Goal: Task Accomplishment & Management: Manage account settings

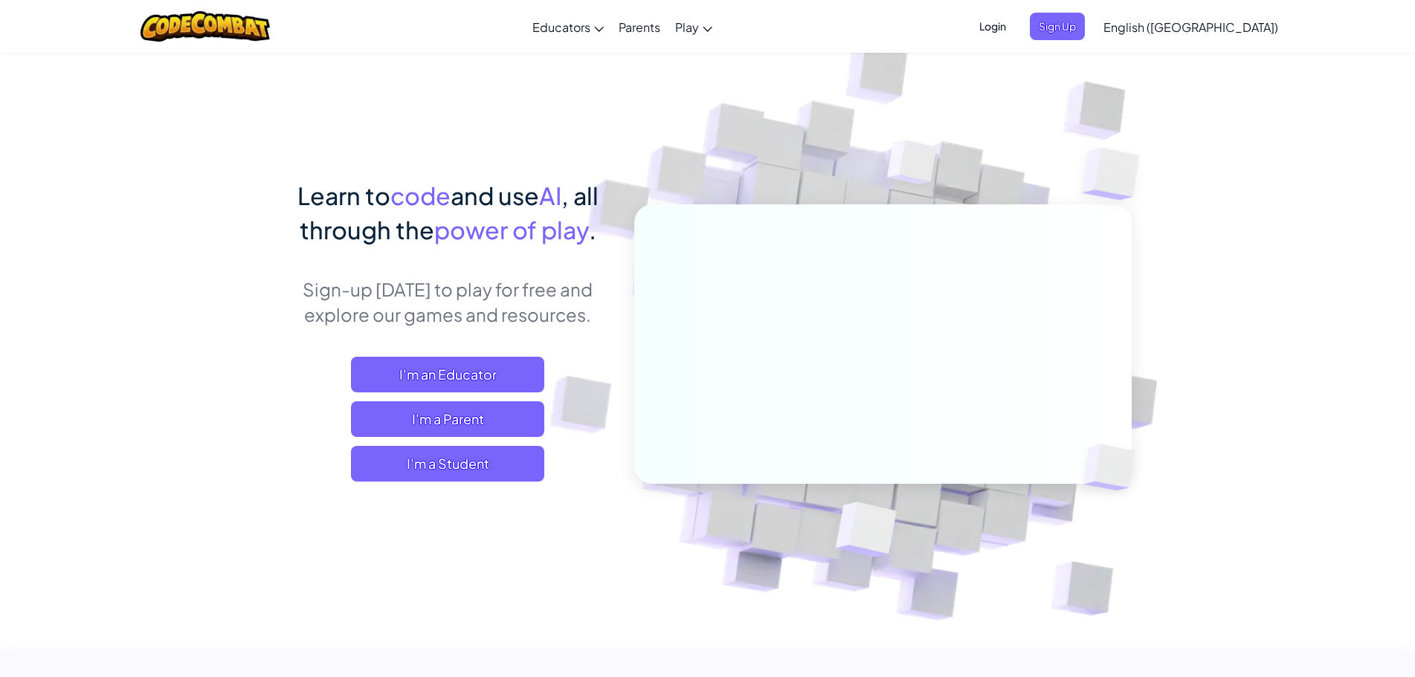
click at [1015, 28] on span "Login" at bounding box center [992, 27] width 45 height 28
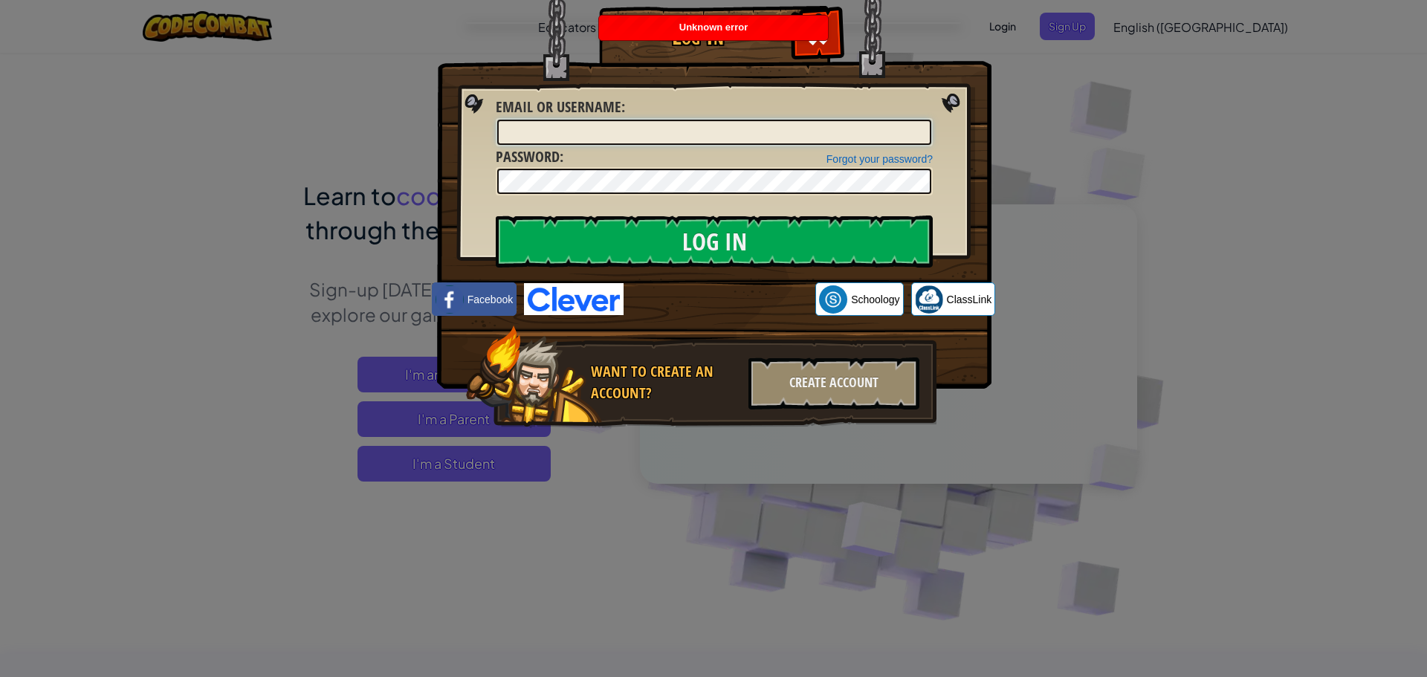
click at [620, 135] on input "Email or Username :" at bounding box center [714, 132] width 434 height 25
click at [587, 120] on div "Email or Username :" at bounding box center [714, 122] width 437 height 50
